Goal: Find specific page/section: Find specific page/section

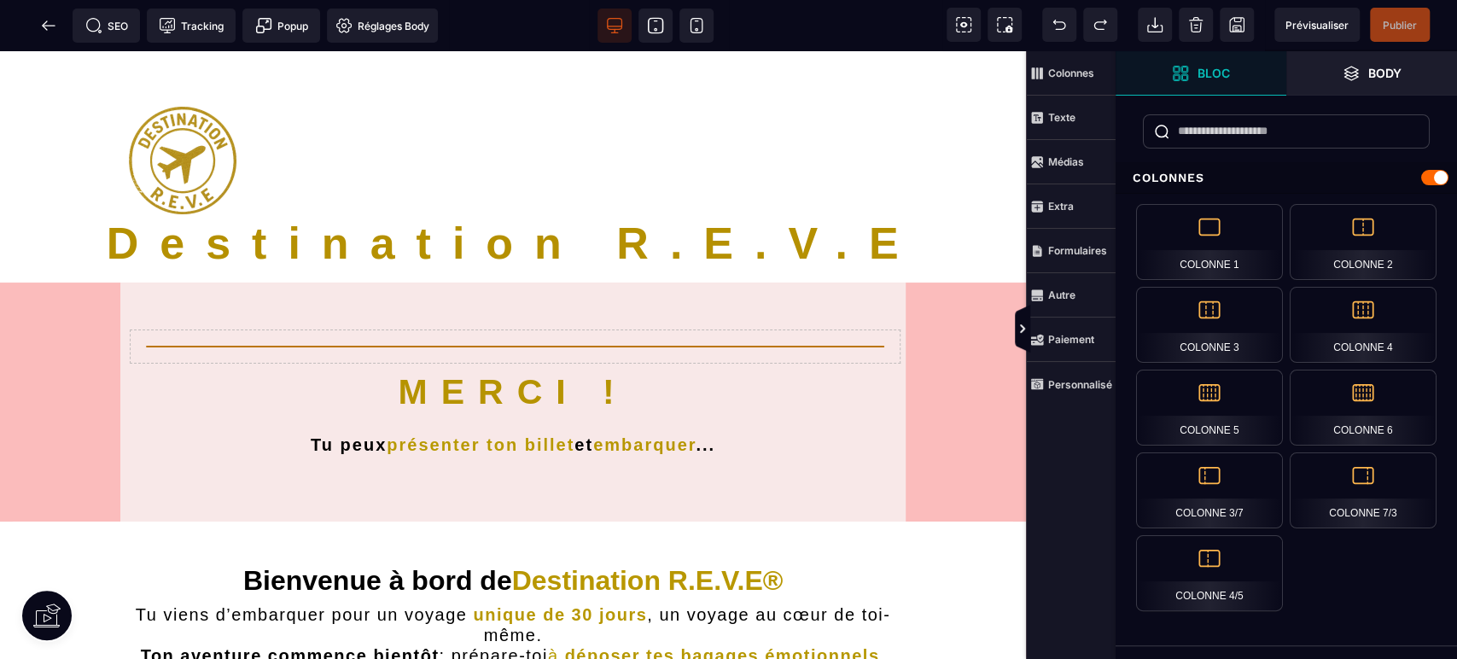
click at [689, 21] on icon at bounding box center [696, 25] width 17 height 17
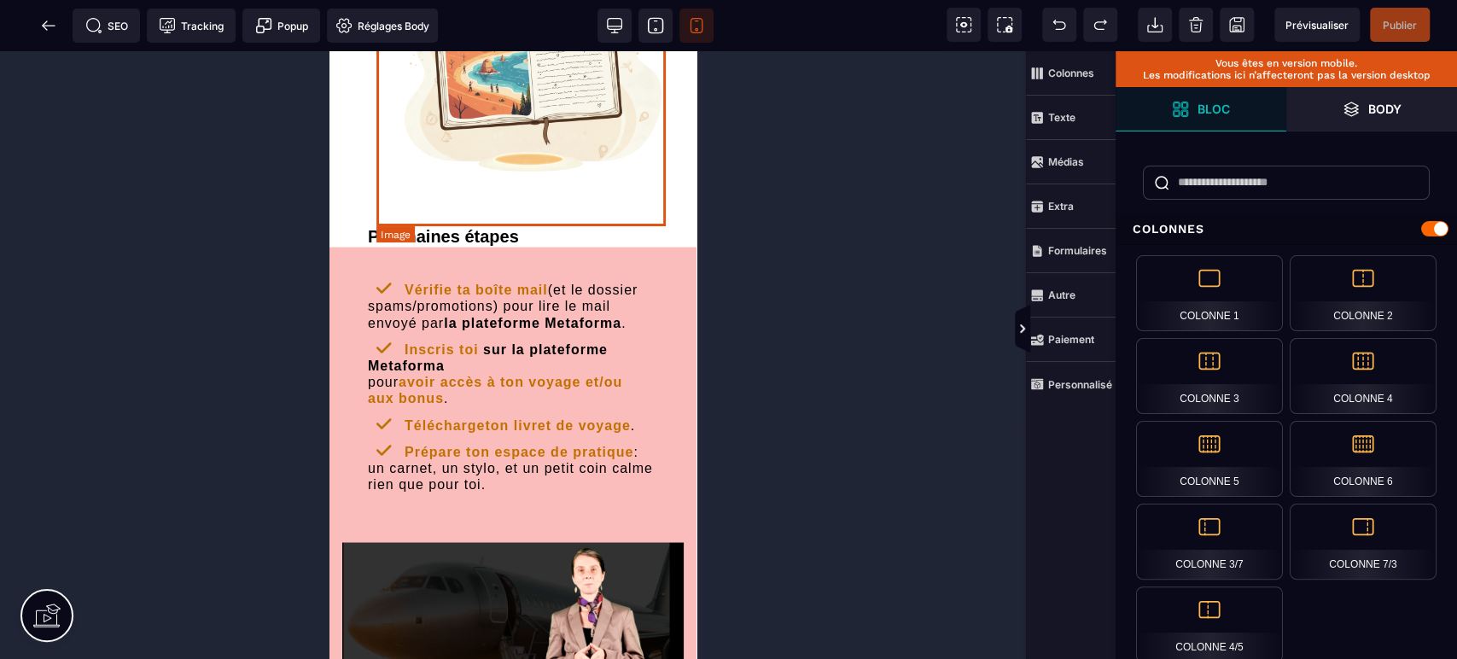
scroll to position [2075, 0]
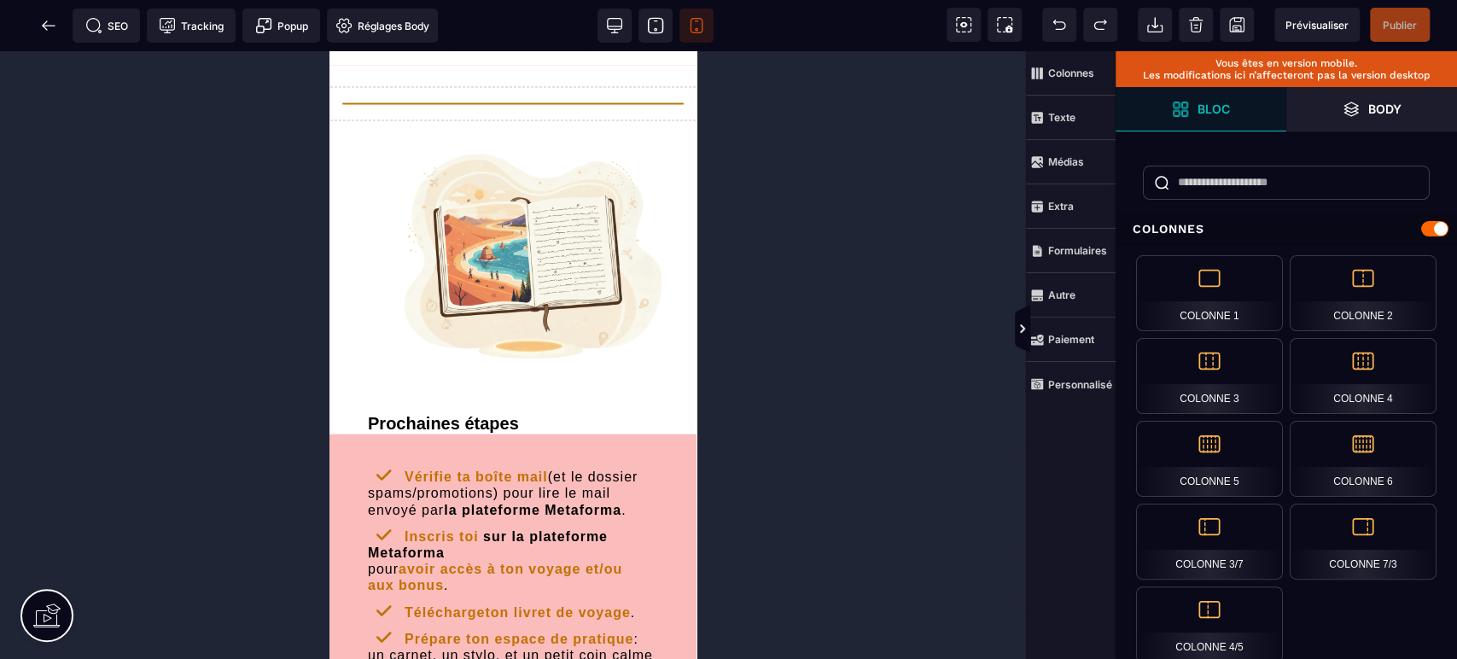
click at [38, 24] on span at bounding box center [49, 26] width 34 height 34
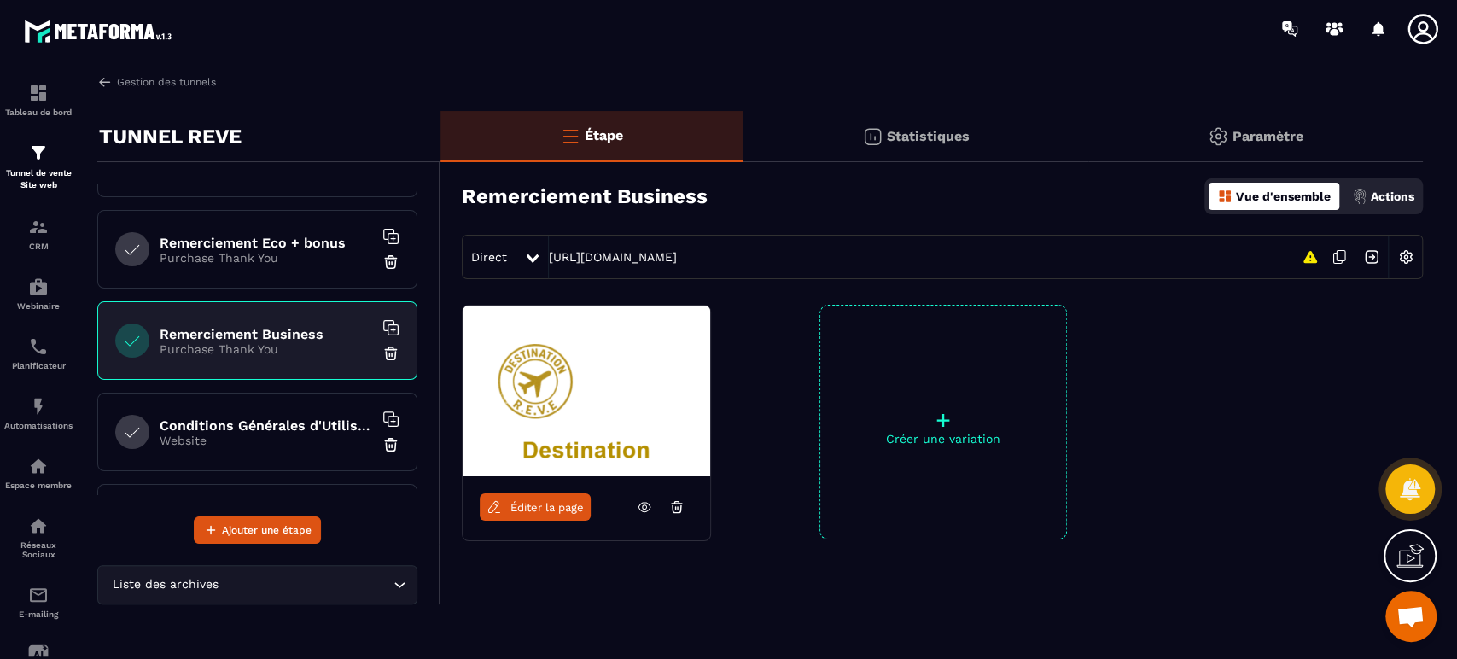
scroll to position [505, 0]
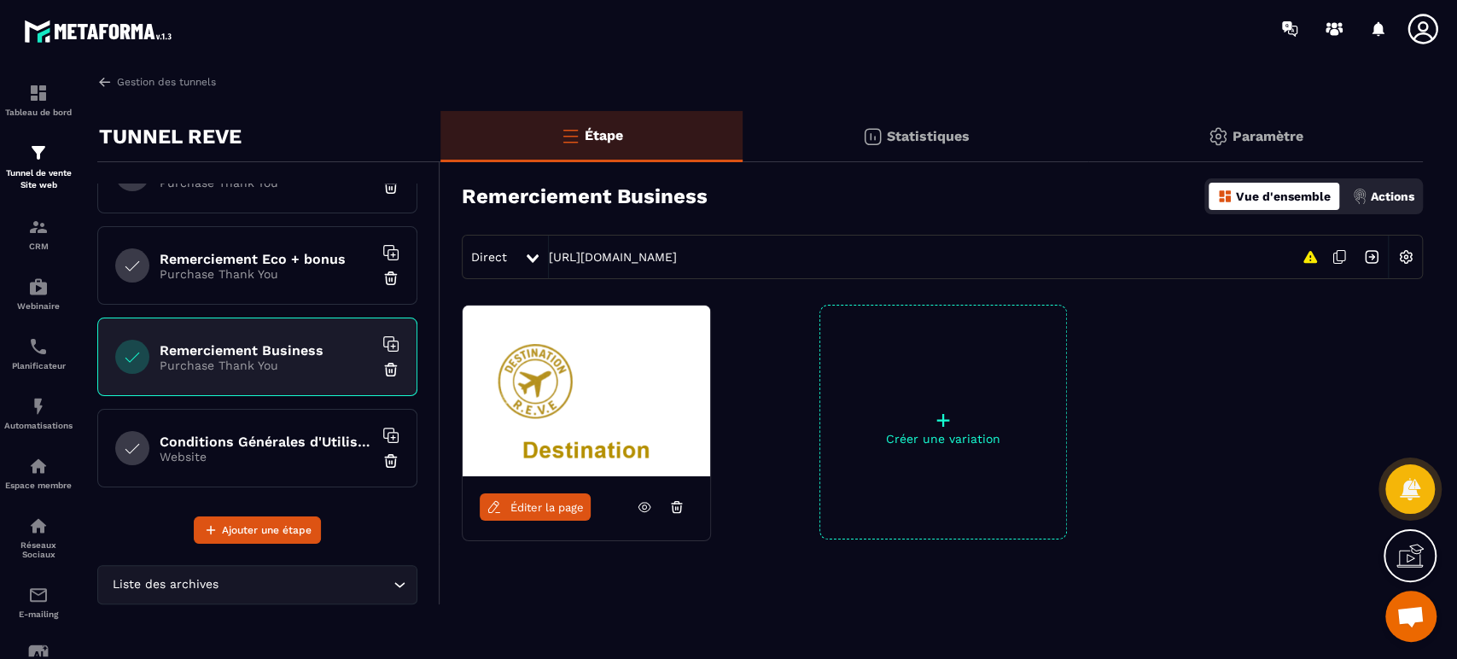
click at [284, 423] on div "Conditions Générales d'Utilisation Website" at bounding box center [257, 448] width 320 height 79
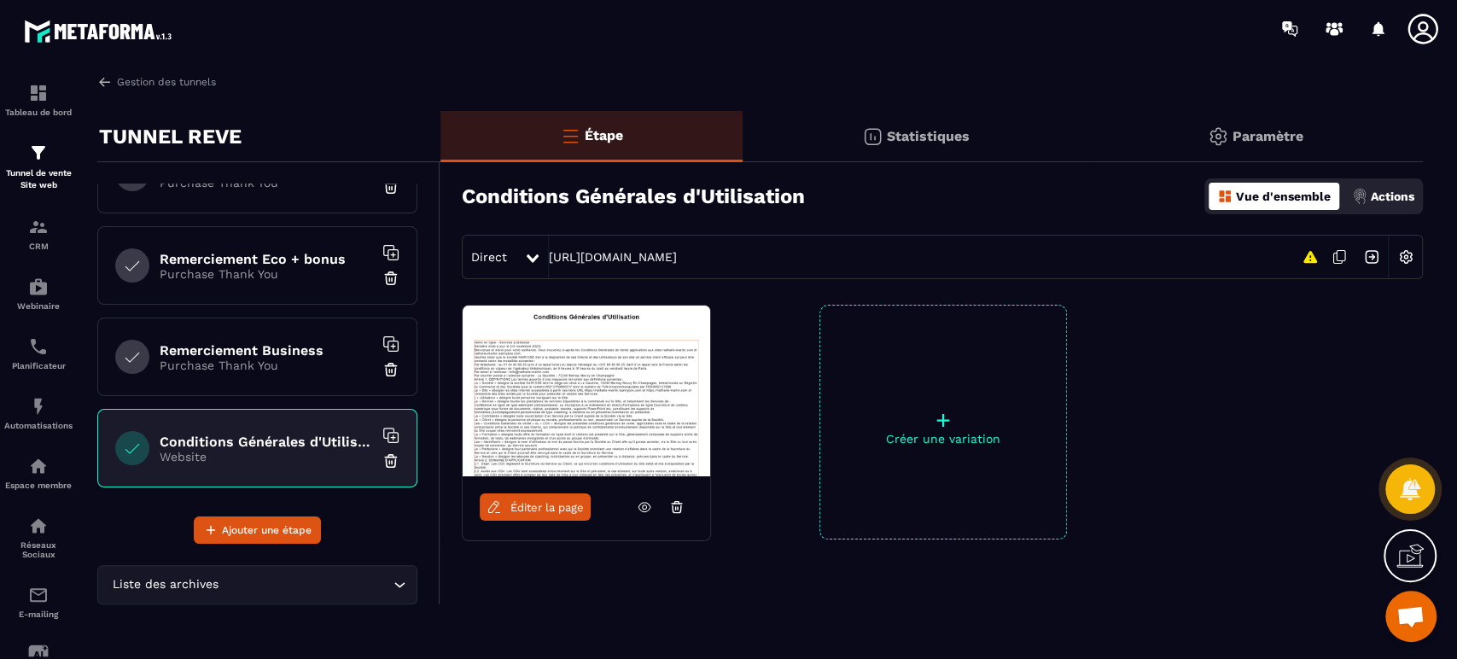
click at [539, 509] on span "Éditer la page" at bounding box center [546, 507] width 73 height 13
